Goal: Information Seeking & Learning: Learn about a topic

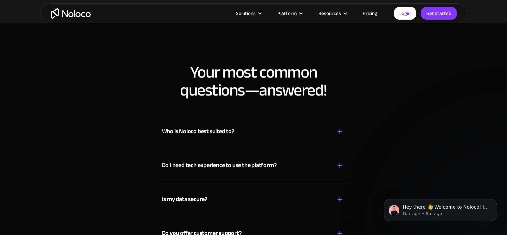
scroll to position [4503, 0]
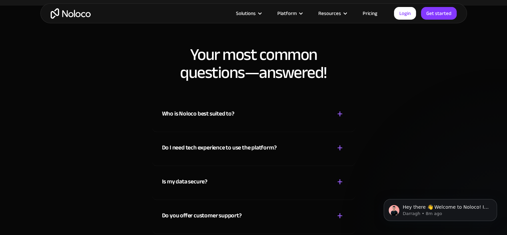
click at [203, 177] on div "Is my data secure?" at bounding box center [184, 182] width 45 height 10
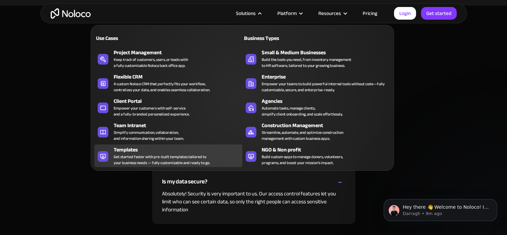
click at [172, 151] on div "Templates" at bounding box center [180, 150] width 132 height 8
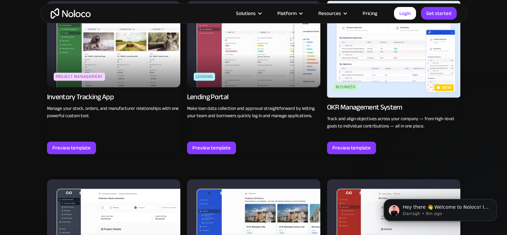
scroll to position [1034, 0]
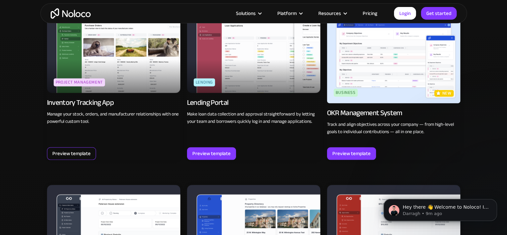
click at [61, 150] on div "Preview template" at bounding box center [71, 153] width 38 height 9
